Goal: Task Accomplishment & Management: Manage account settings

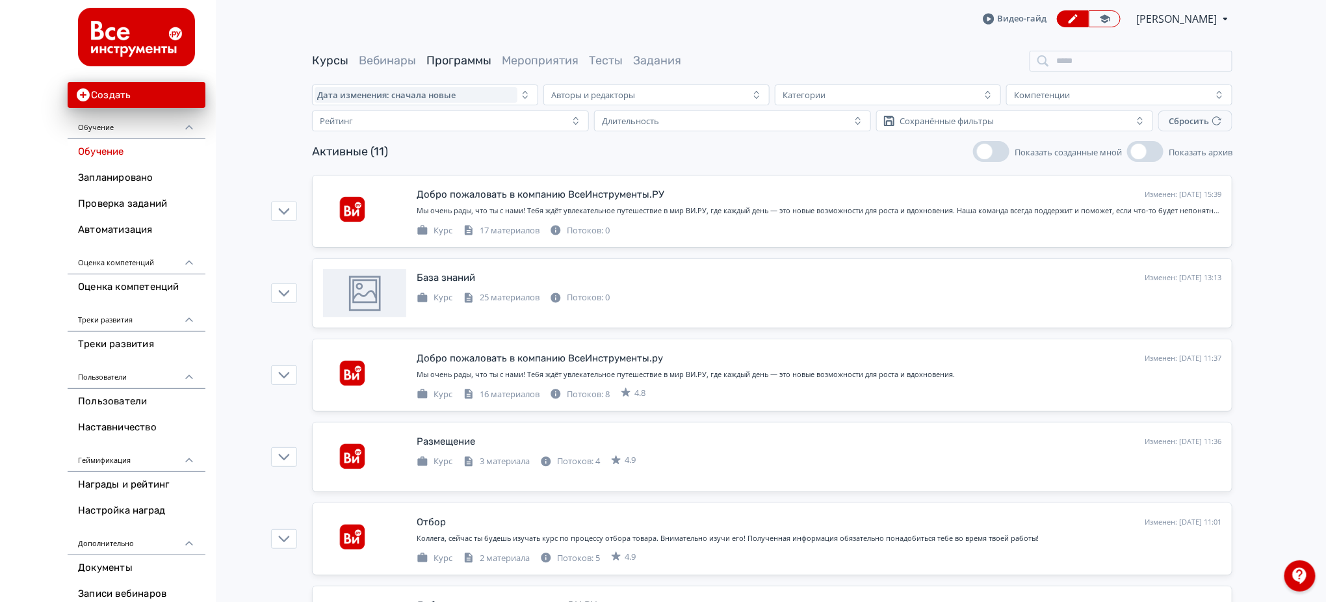
click at [482, 55] on link "Программы" at bounding box center [458, 60] width 65 height 14
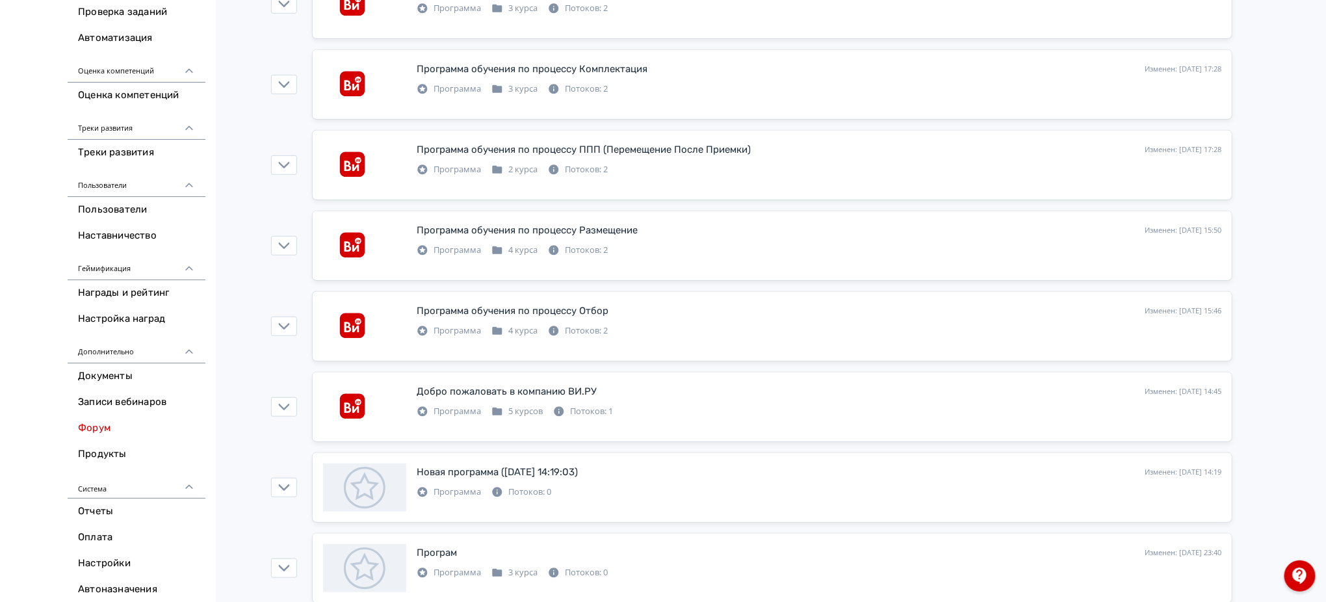
scroll to position [200, 0]
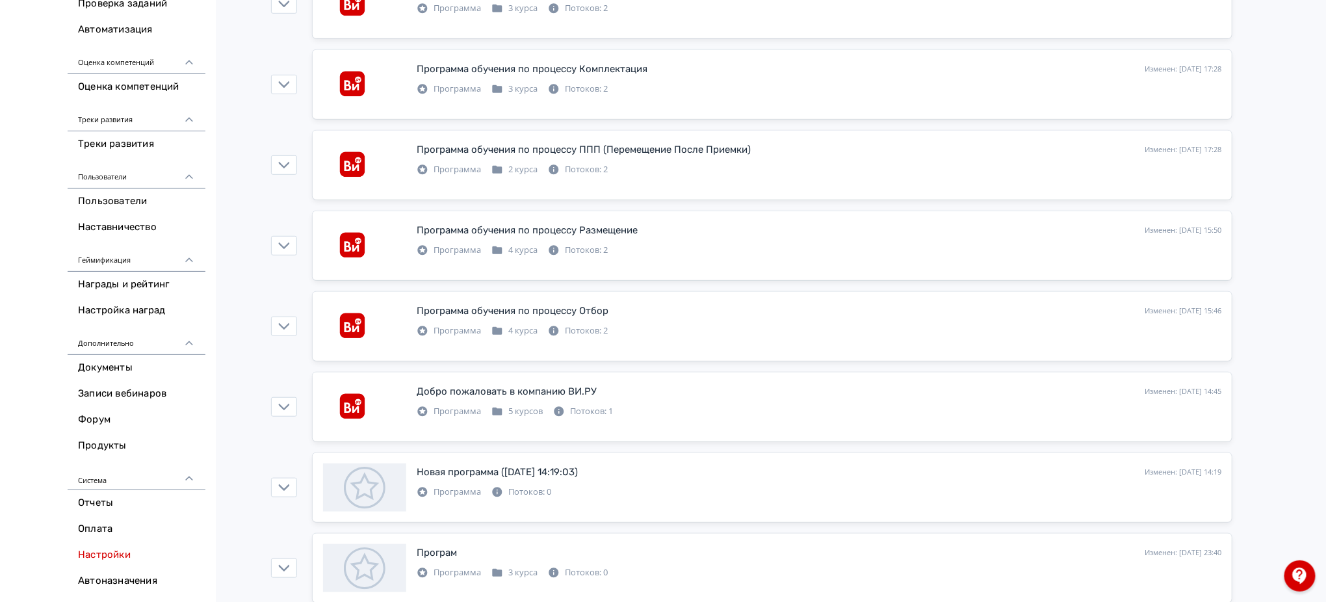
click at [129, 554] on link "Настройки" at bounding box center [137, 555] width 138 height 26
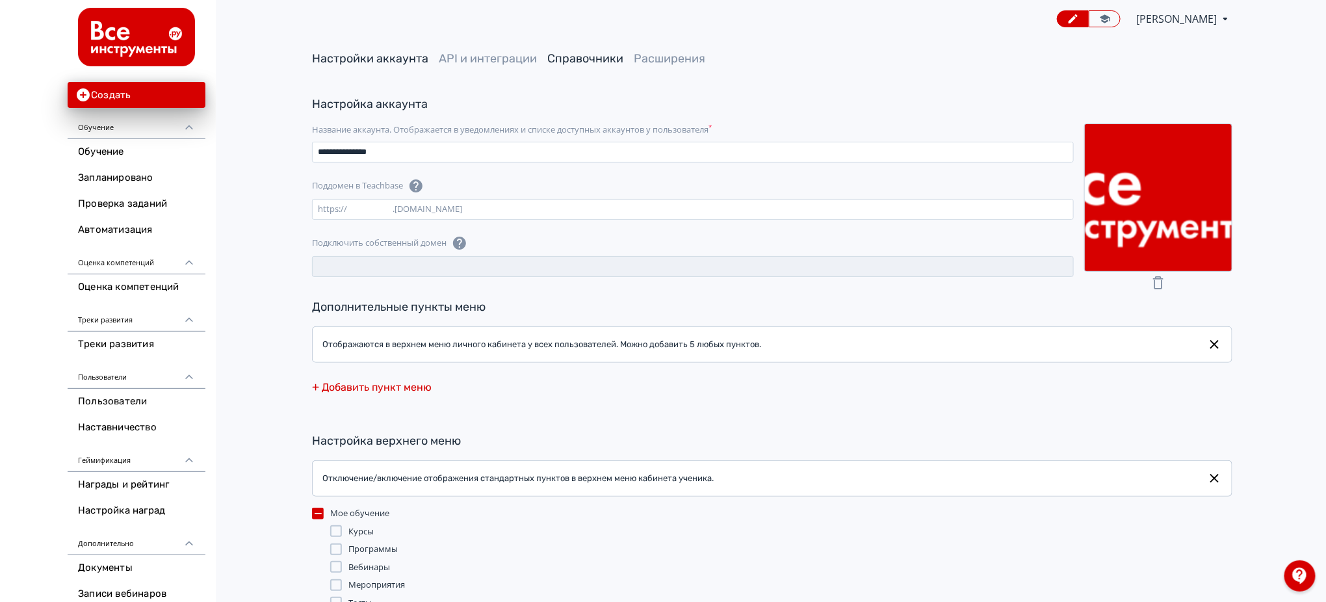
click at [595, 57] on link "Справочники" at bounding box center [585, 58] width 76 height 14
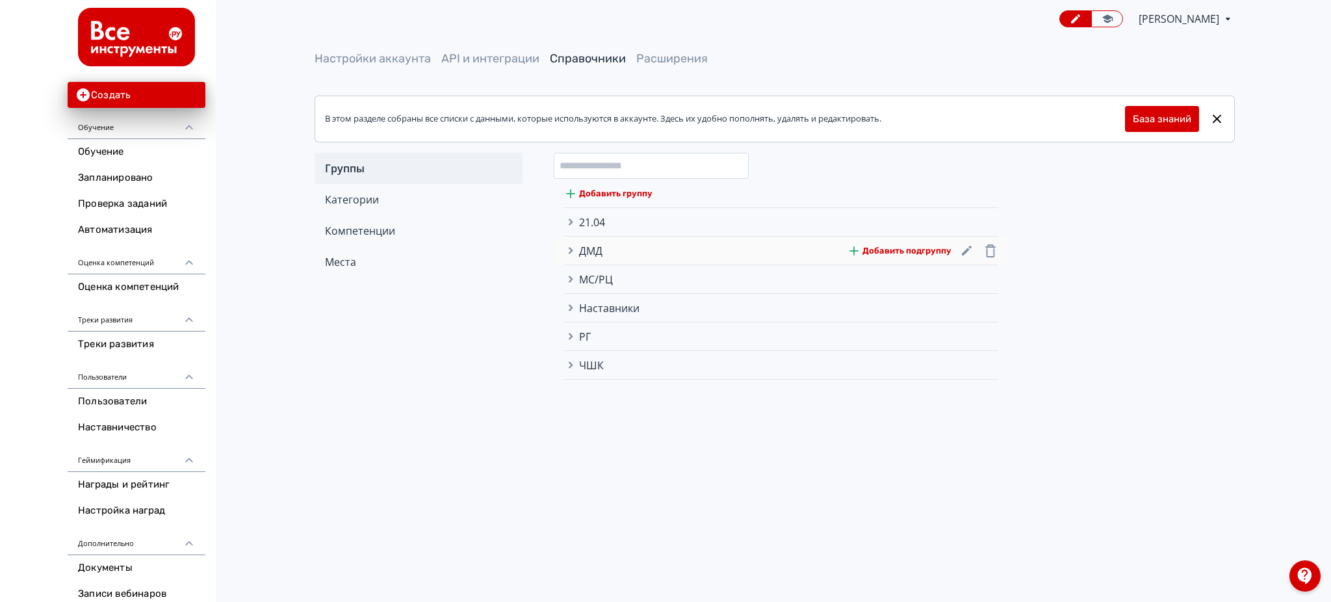
click at [569, 248] on icon at bounding box center [571, 251] width 5 height 6
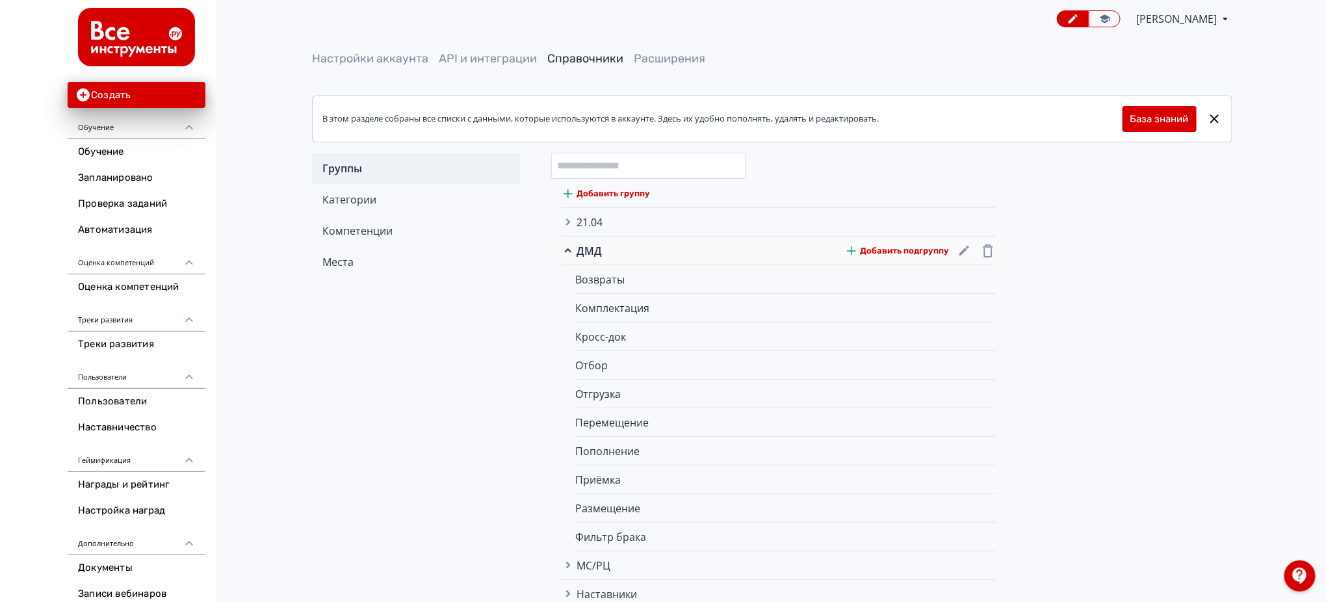
click at [882, 249] on button "Добавить подгруппу" at bounding box center [897, 251] width 103 height 26
type input "***"
click at [709, 566] on icon at bounding box center [708, 565] width 10 height 7
click at [928, 246] on button "Добавить подгруппу" at bounding box center [897, 251] width 103 height 26
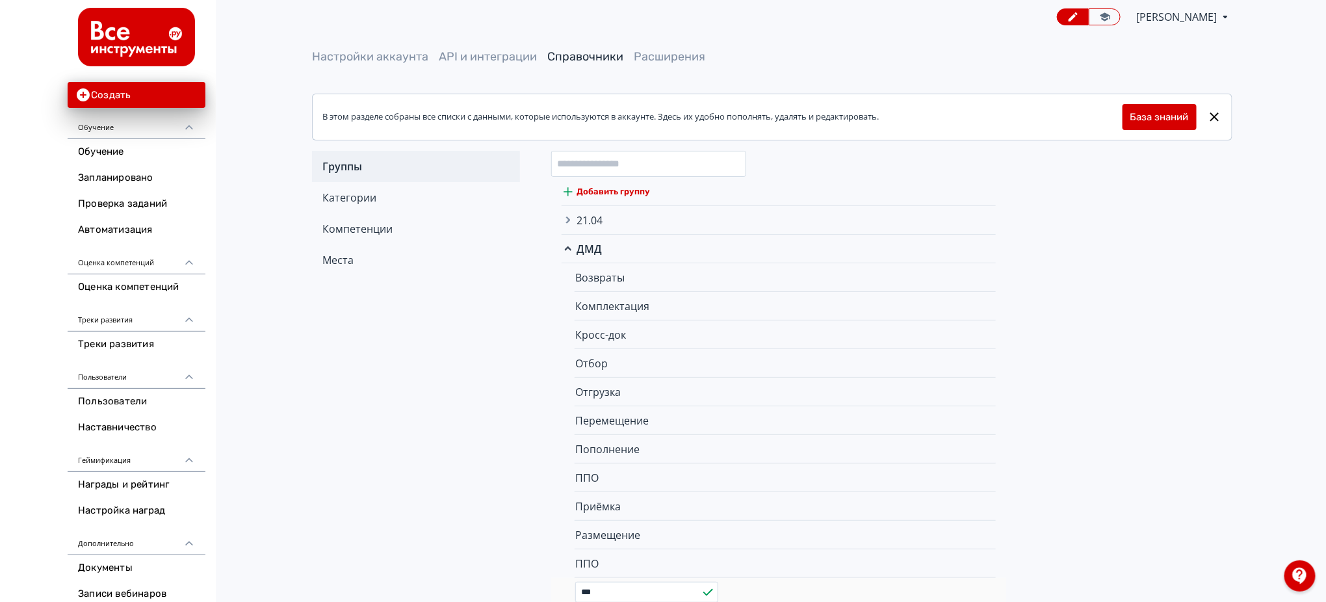
type input "***"
click at [708, 593] on icon at bounding box center [708, 592] width 16 height 16
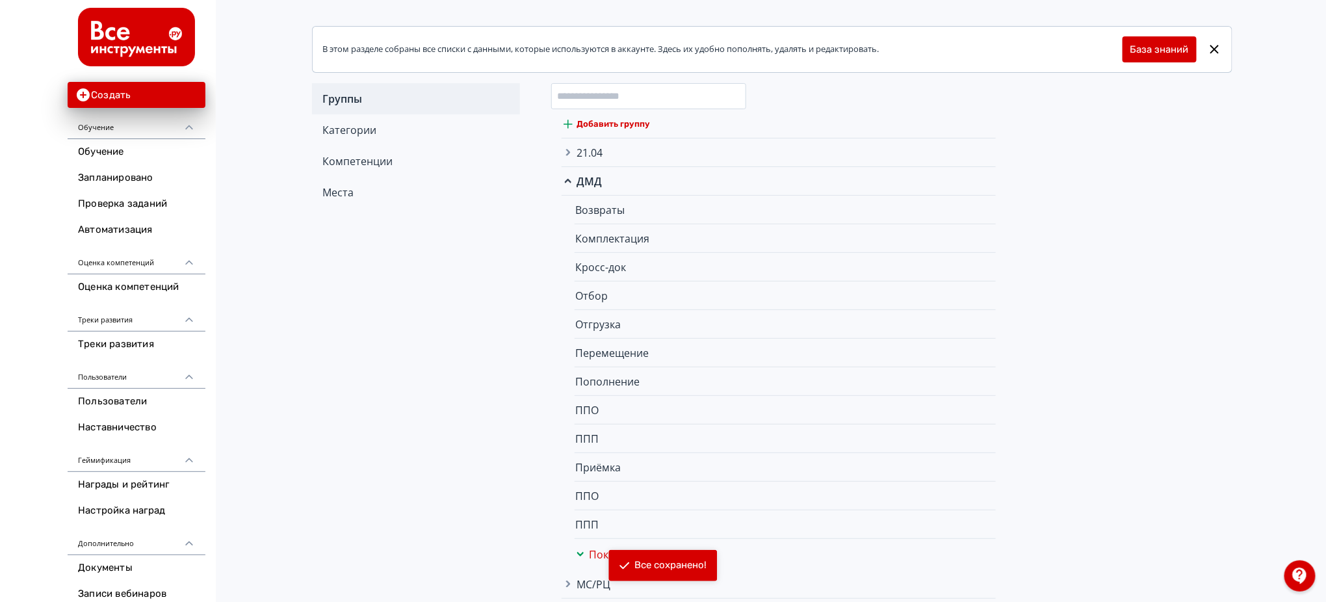
scroll to position [164, 0]
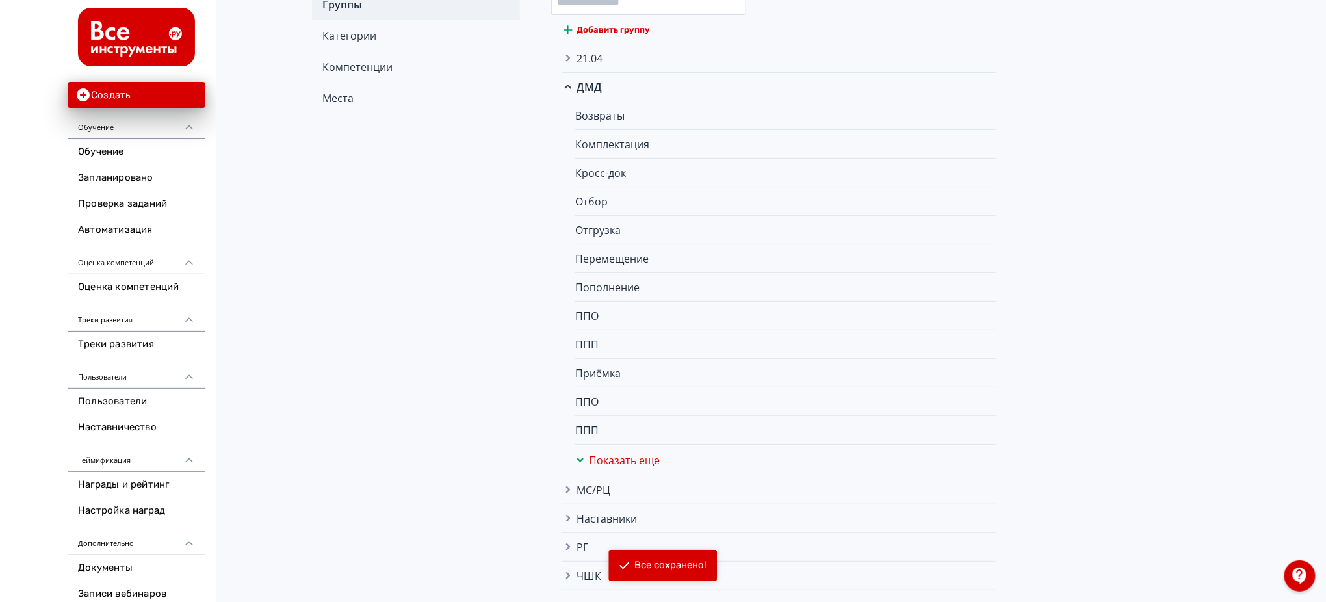
click at [1151, 285] on div "Группы Категории Компетенции Места Добавить группу 21.04 Добавить подгруппу 21.…" at bounding box center [772, 289] width 920 height 601
click at [115, 155] on link "Обучение" at bounding box center [137, 152] width 138 height 26
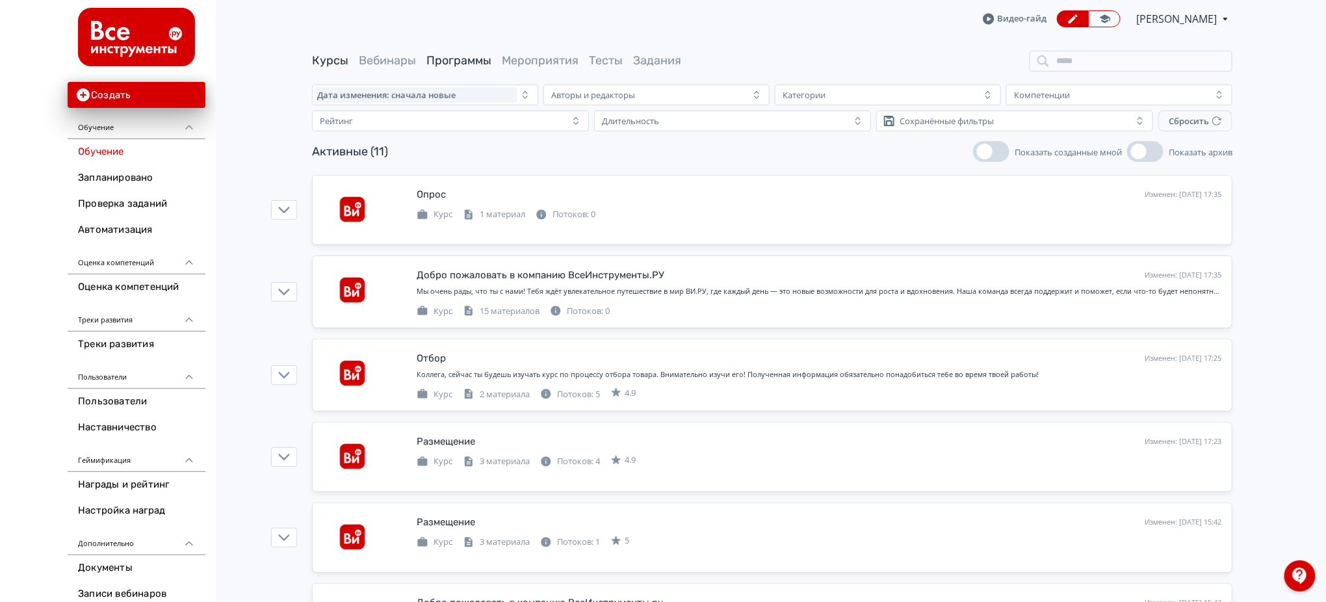
click at [455, 65] on link "Программы" at bounding box center [458, 60] width 65 height 14
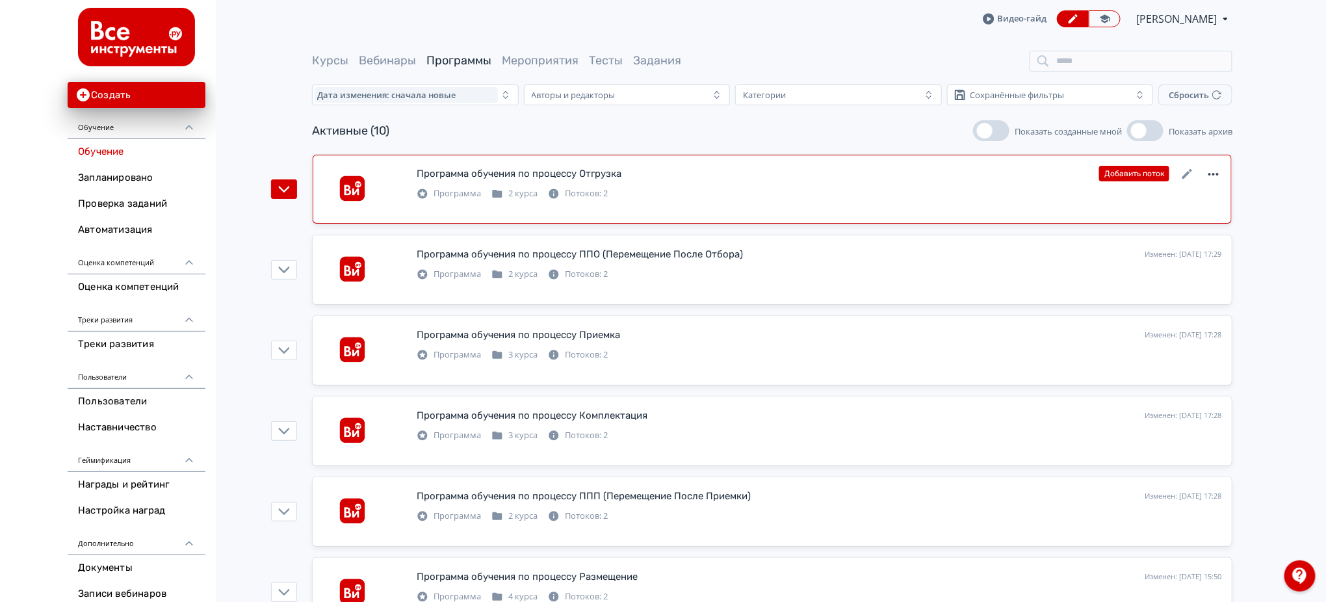
click at [1213, 172] on icon at bounding box center [1214, 174] width 16 height 16
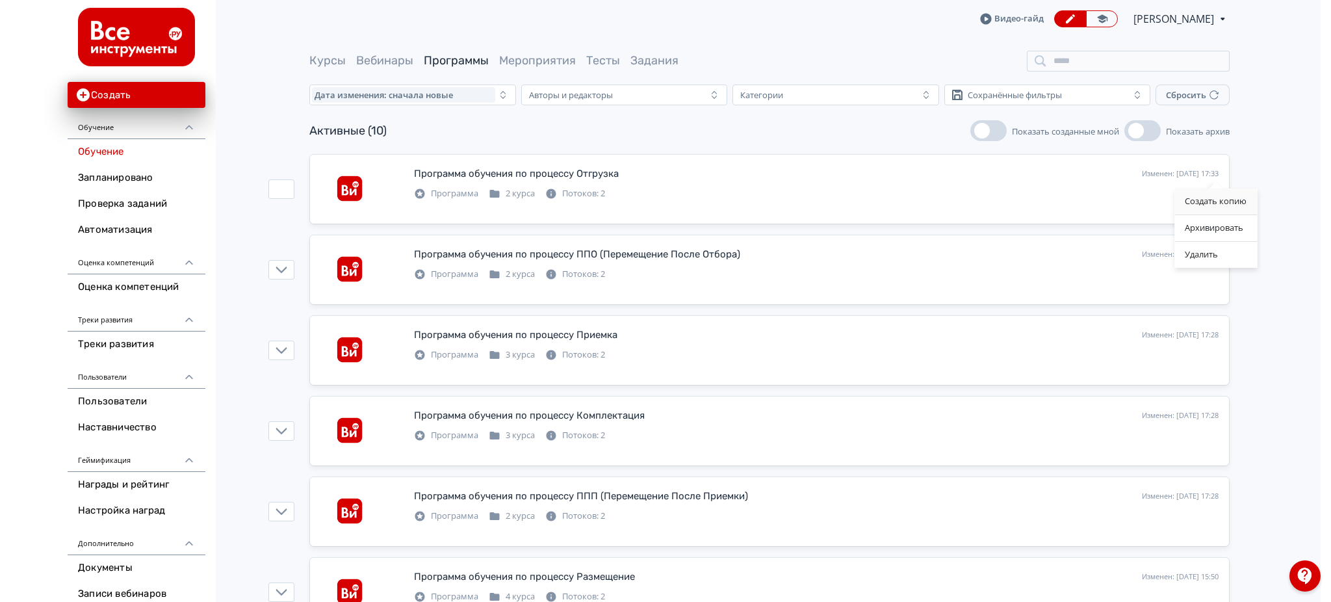
click at [1215, 198] on div "Создать копию" at bounding box center [1215, 201] width 83 height 26
